Goal: Information Seeking & Learning: Learn about a topic

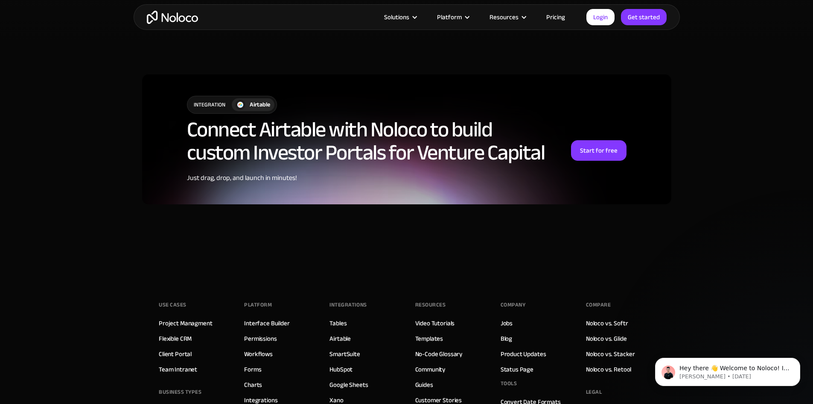
scroll to position [2050, 0]
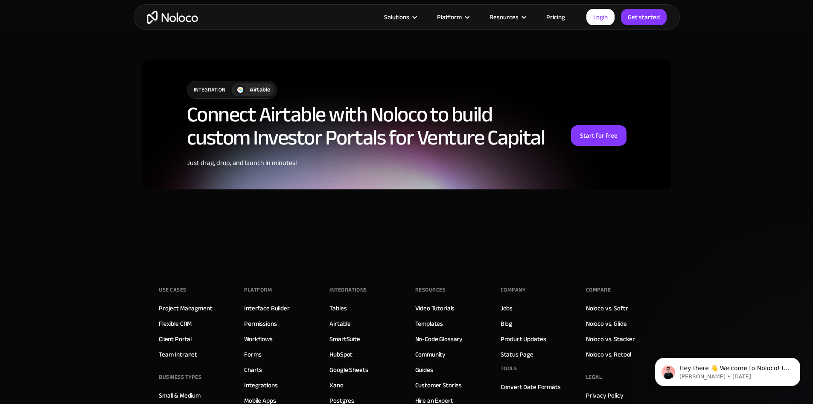
click at [543, 18] on link "Pricing" at bounding box center [556, 17] width 40 height 11
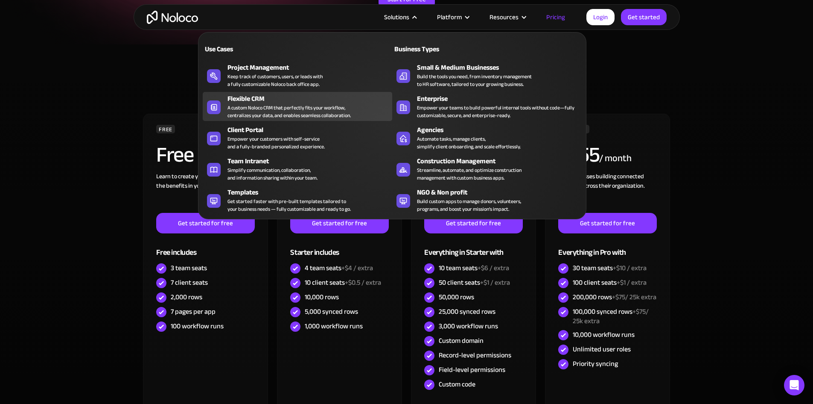
click at [276, 113] on div "A custom Noloco CRM that perfectly fits your workflow, centralizes your data, a…" at bounding box center [289, 111] width 123 height 15
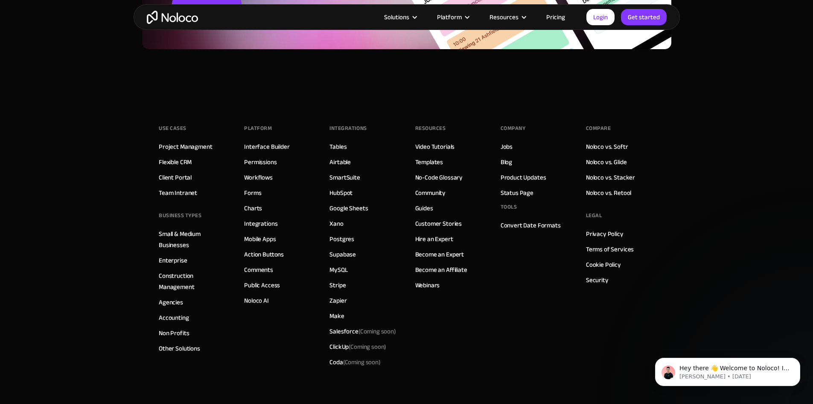
scroll to position [3636, 0]
